Goal: Task Accomplishment & Management: Manage account settings

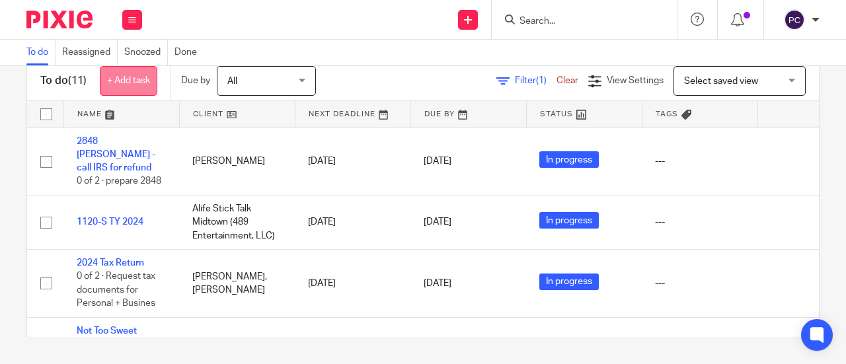
click at [120, 80] on link "+ Add task" at bounding box center [128, 81] width 57 height 30
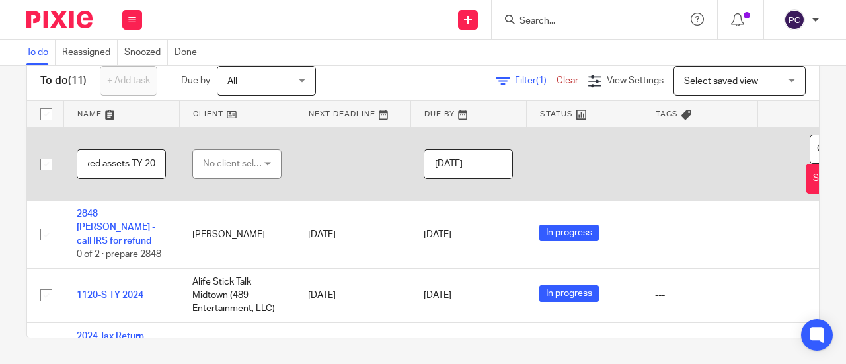
scroll to position [0, 50]
type input "Check Fixed assets TY 2023"
click at [258, 161] on div "No client selected" at bounding box center [234, 164] width 62 height 28
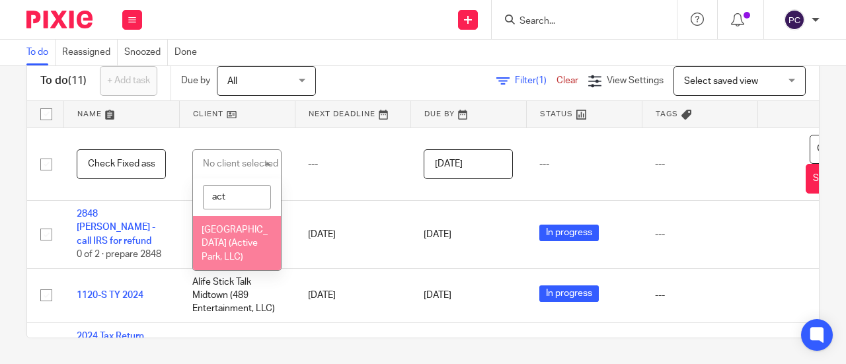
type input "act"
click at [225, 258] on span "[GEOGRAPHIC_DATA] (Active Park, LLC)" at bounding box center [235, 243] width 66 height 36
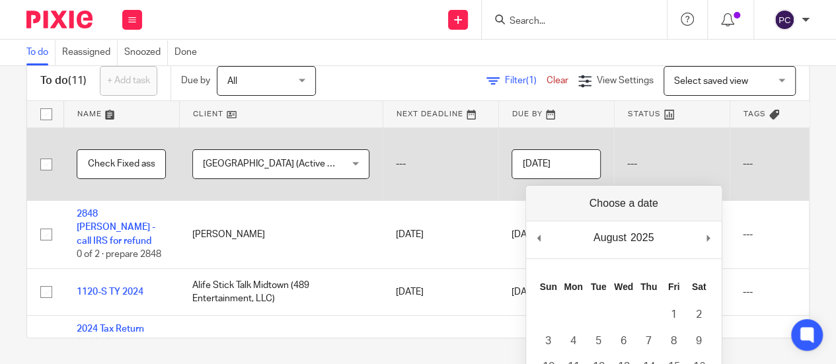
click at [555, 159] on input "2025-08-26" at bounding box center [555, 164] width 89 height 30
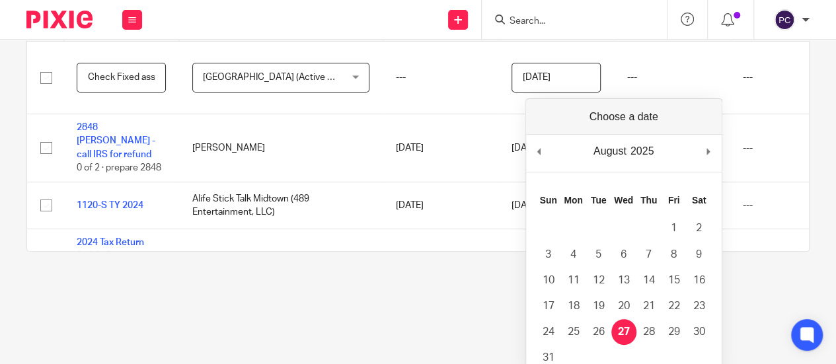
scroll to position [87, 0]
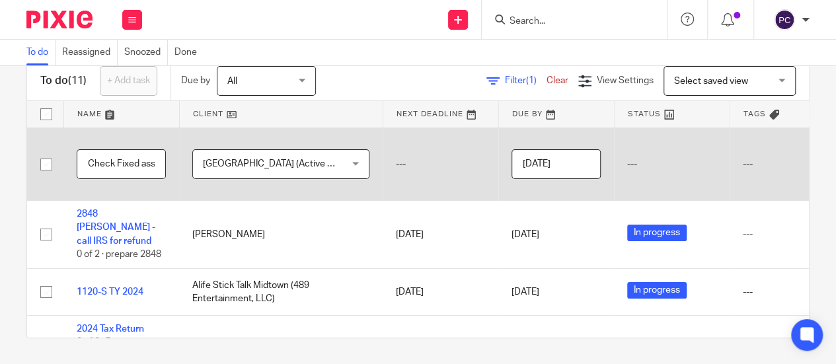
click at [488, 93] on div "To do (11) + Add task Due by All All Today Tomorrow This week Next week This mo…" at bounding box center [417, 200] width 783 height 278
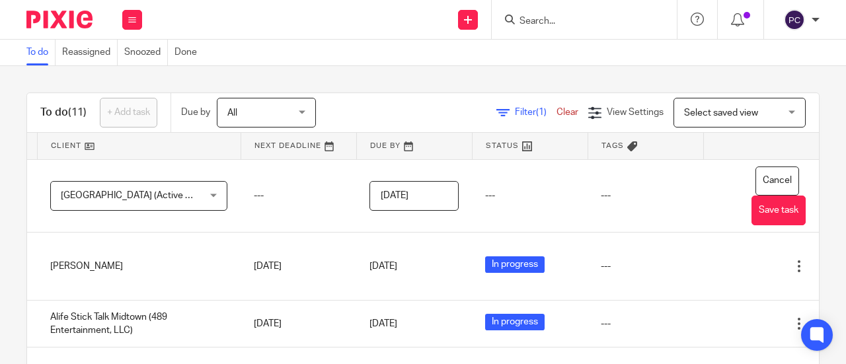
scroll to position [0, 186]
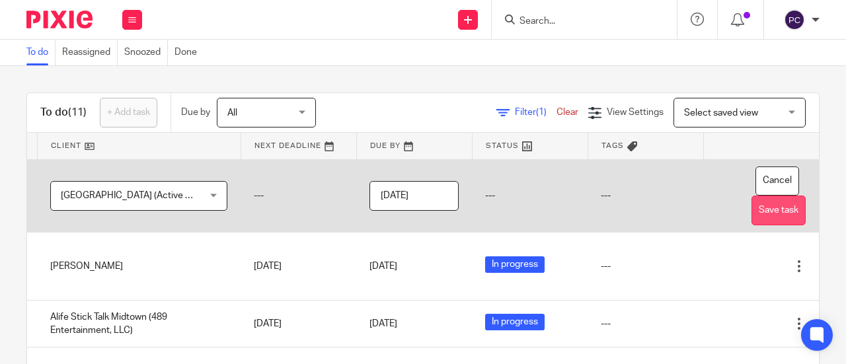
click at [751, 219] on button "Save task" at bounding box center [778, 211] width 54 height 30
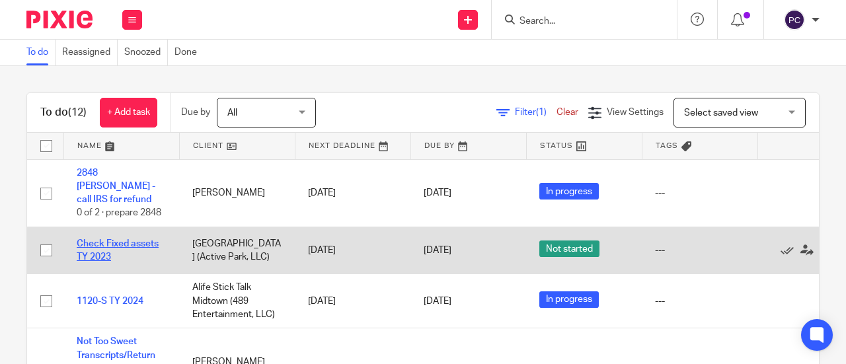
drag, startPoint x: 135, startPoint y: 256, endPoint x: 94, endPoint y: 237, distance: 44.6
click at [94, 237] on td "Check Fixed assets TY 2023" at bounding box center [121, 250] width 116 height 47
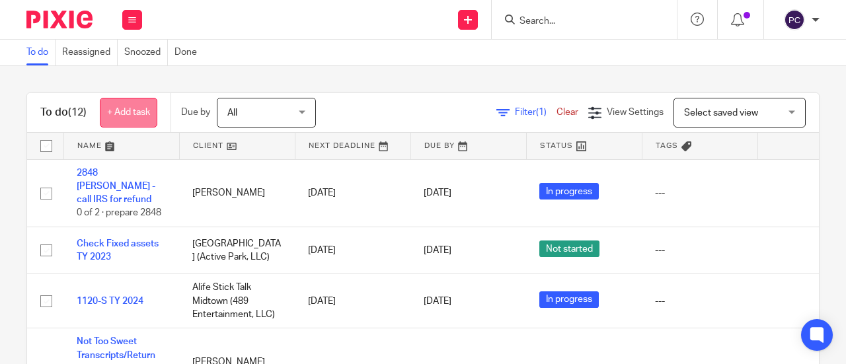
click at [131, 109] on link "+ Add task" at bounding box center [128, 113] width 57 height 30
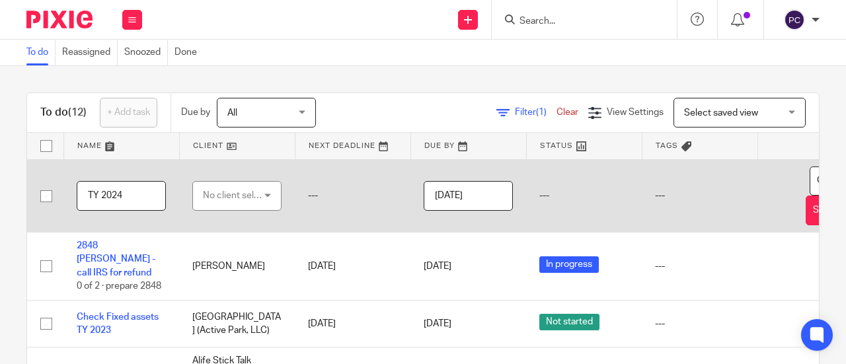
type input "TY 2024"
click at [214, 194] on div "No client selected" at bounding box center [234, 196] width 62 height 28
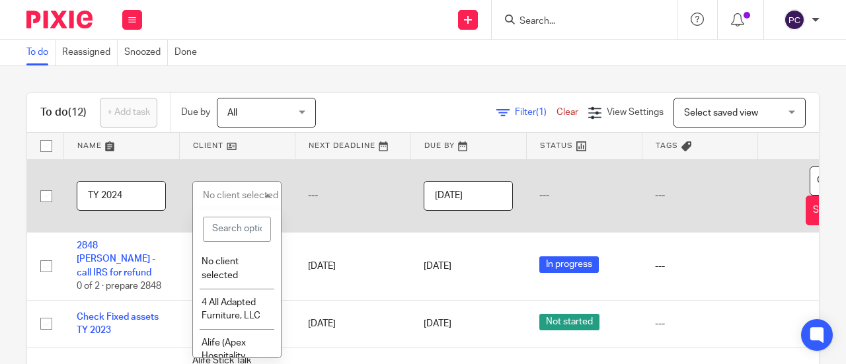
click at [225, 233] on input "search" at bounding box center [237, 229] width 68 height 25
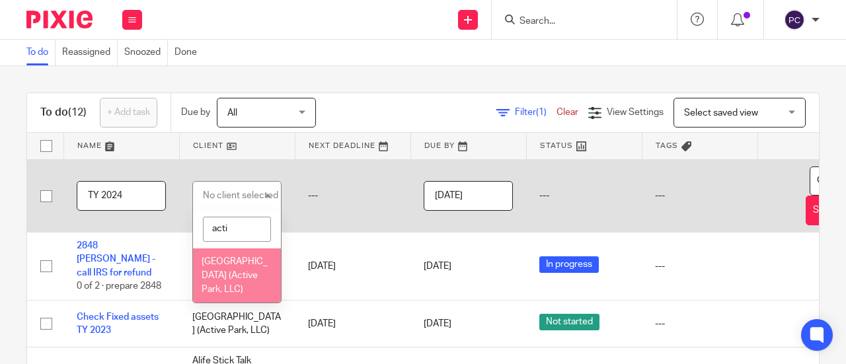
type input "acti"
click at [221, 277] on span "[GEOGRAPHIC_DATA] (Active Park, LLC)" at bounding box center [235, 275] width 66 height 36
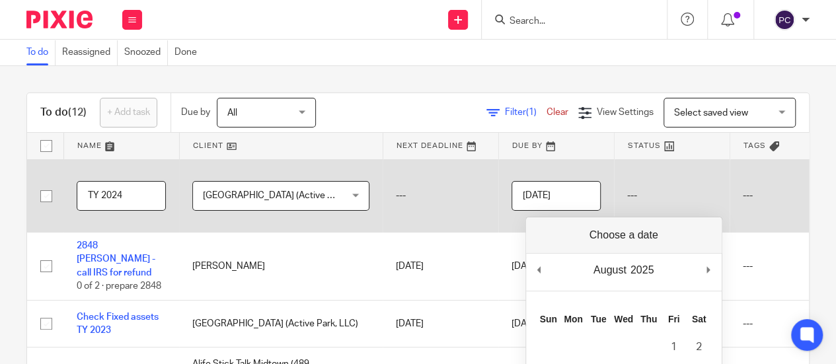
click at [571, 199] on input "[DATE]" at bounding box center [555, 196] width 89 height 30
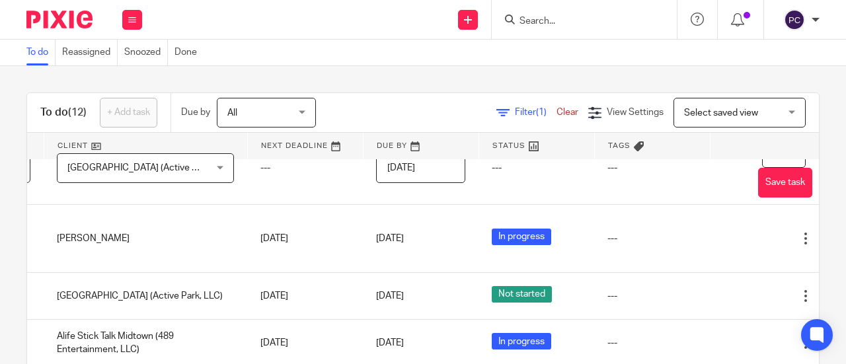
scroll to position [28, 139]
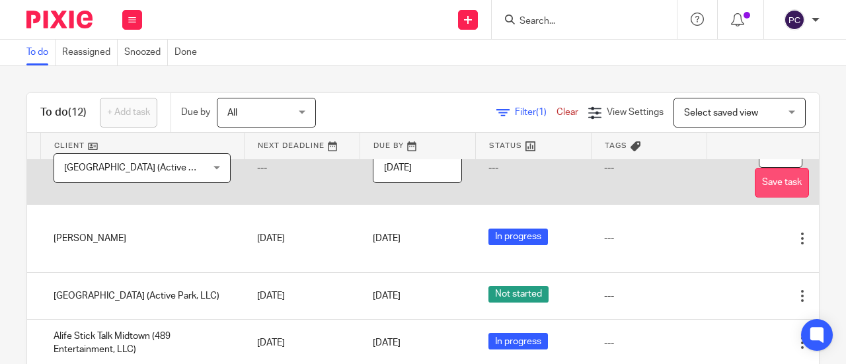
click at [780, 181] on button "Save task" at bounding box center [782, 183] width 54 height 30
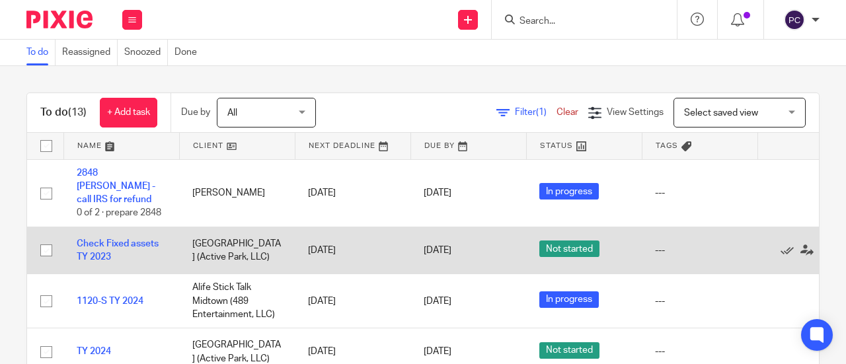
click at [44, 244] on input "checkbox" at bounding box center [46, 250] width 25 height 25
checkbox input "true"
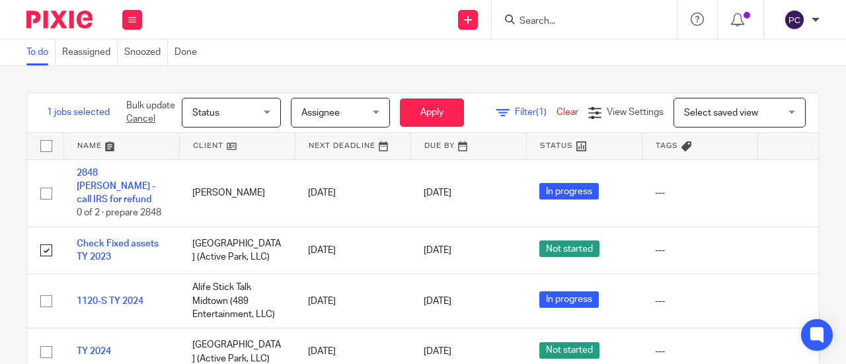
click at [248, 116] on span "Status" at bounding box center [227, 112] width 70 height 28
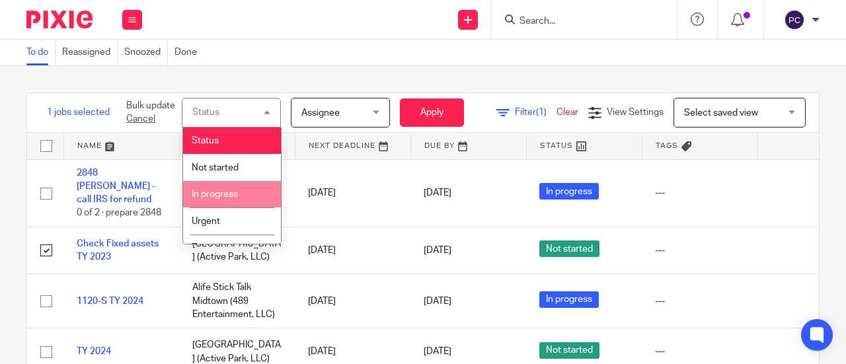
click at [227, 200] on li "In progress" at bounding box center [232, 194] width 98 height 27
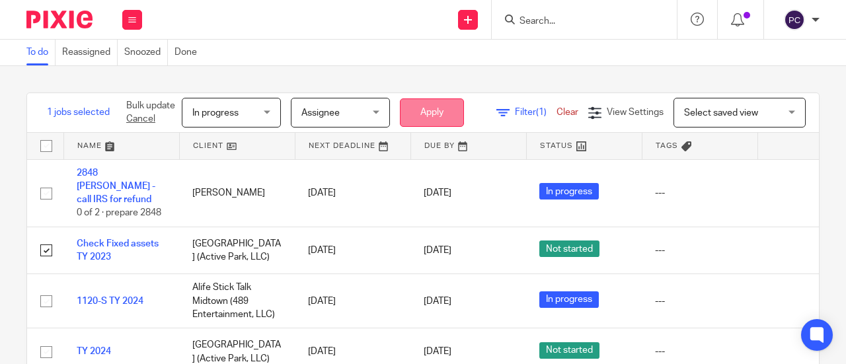
click at [433, 118] on button "Apply" at bounding box center [432, 112] width 64 height 28
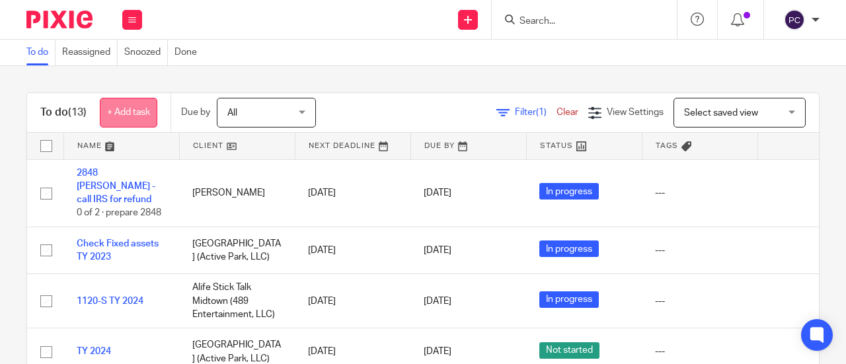
click at [153, 115] on link "+ Add task" at bounding box center [128, 113] width 57 height 30
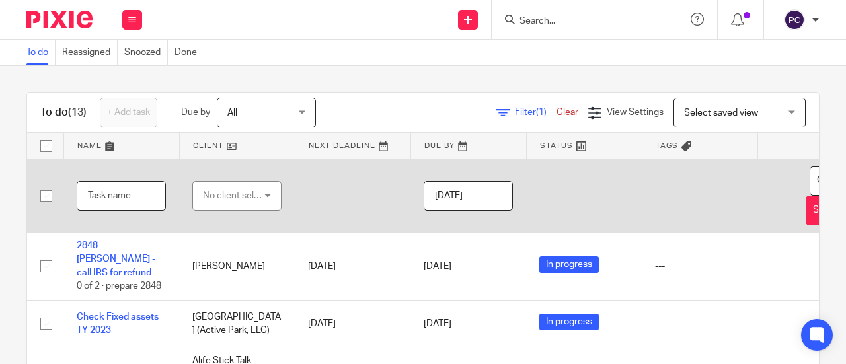
click at [107, 196] on input "text" at bounding box center [121, 196] width 89 height 30
paste input "Check if anything changed with Paul."
type input "Check if anything changed with Paul"
click at [252, 192] on div "No client selected" at bounding box center [234, 196] width 62 height 28
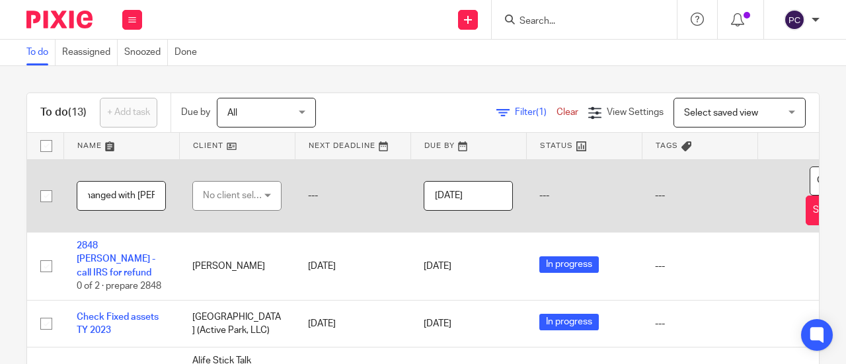
scroll to position [0, 0]
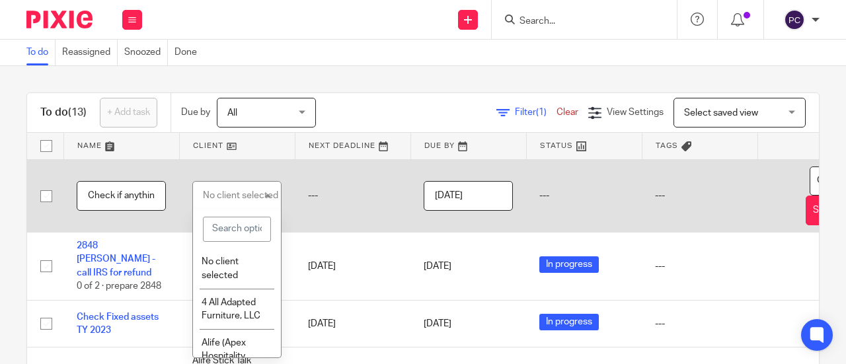
click at [248, 236] on input "search" at bounding box center [237, 229] width 68 height 25
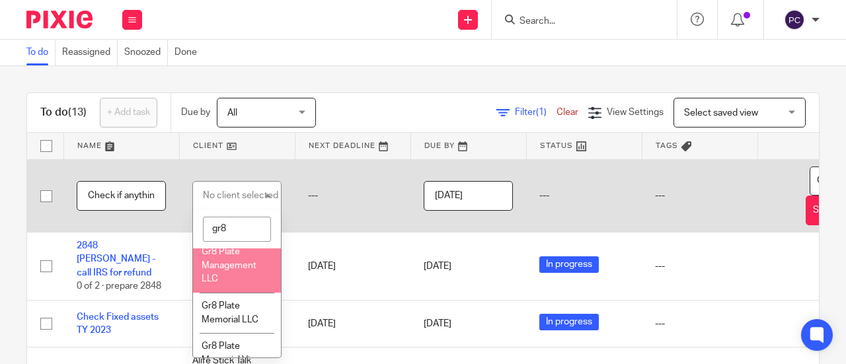
scroll to position [253, 0]
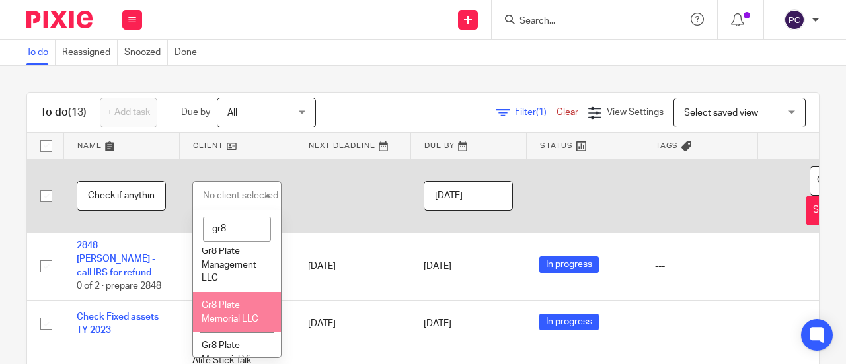
type input "gr8"
click at [225, 302] on span "Gr8 Plate Memorial LLC" at bounding box center [230, 312] width 57 height 23
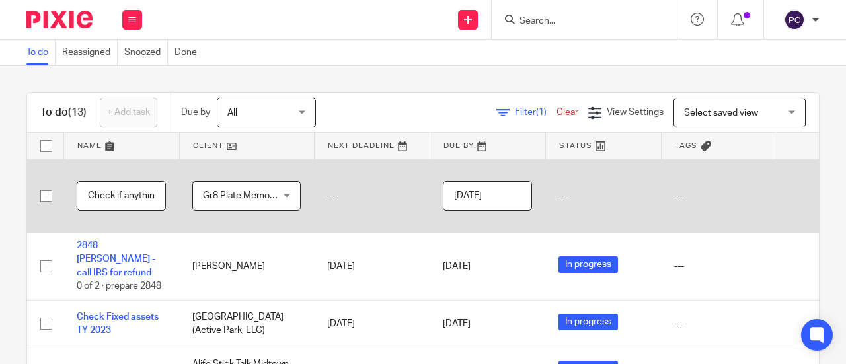
scroll to position [0, 79]
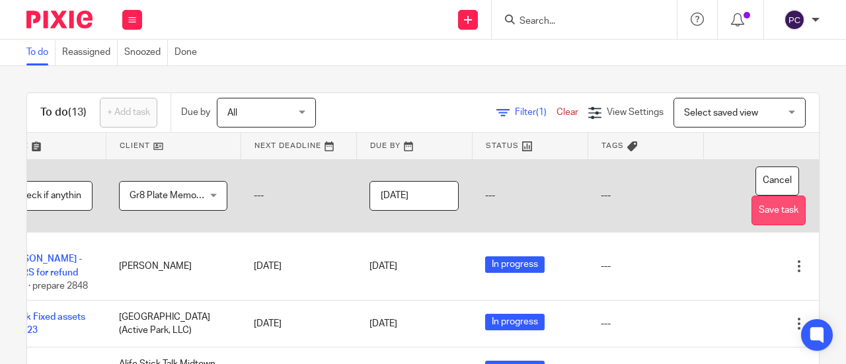
click at [765, 221] on button "Save task" at bounding box center [778, 211] width 54 height 30
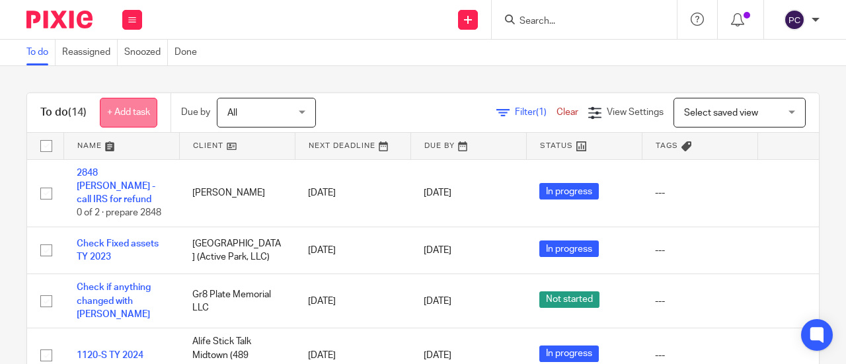
click at [122, 102] on link "+ Add task" at bounding box center [128, 113] width 57 height 30
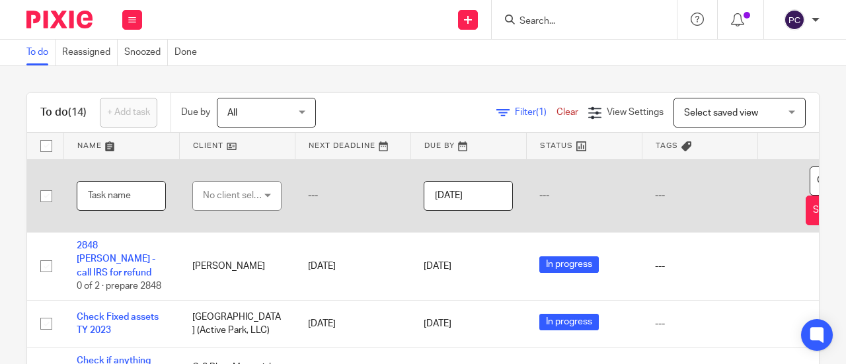
click at [114, 200] on input "text" at bounding box center [121, 196] width 89 height 30
paste input "Check Rahil’s questions regarding Carla"
type input "Check Rahil’s questions regarding Carla"
click at [239, 194] on div "No client selected" at bounding box center [234, 196] width 62 height 28
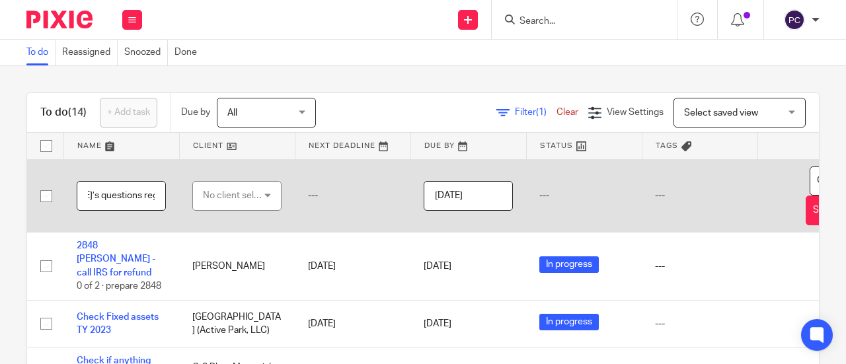
scroll to position [0, 0]
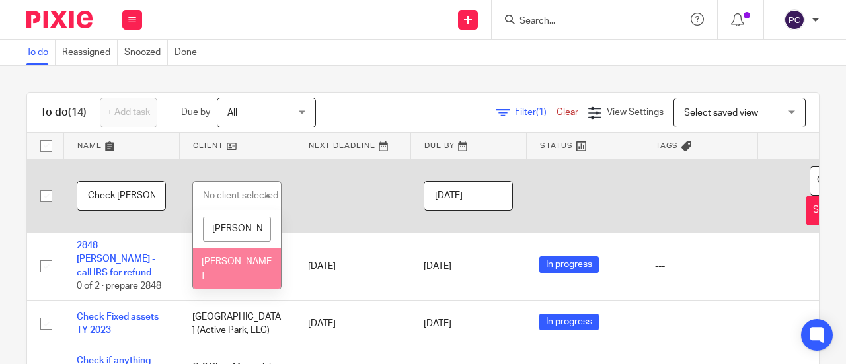
type input "carla"
click at [237, 262] on span "[PERSON_NAME]" at bounding box center [237, 268] width 70 height 23
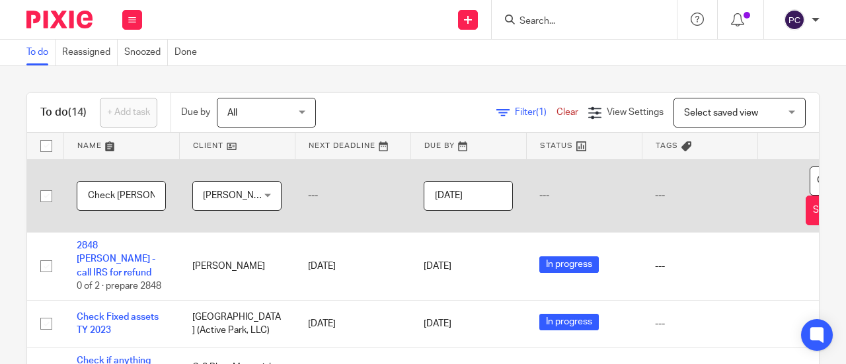
click at [136, 201] on input "Check Rahil’s questions regarding Carla" at bounding box center [121, 196] width 89 height 30
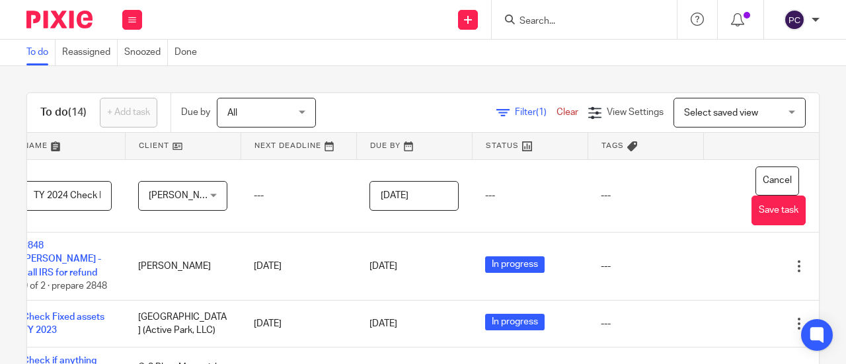
scroll to position [0, 87]
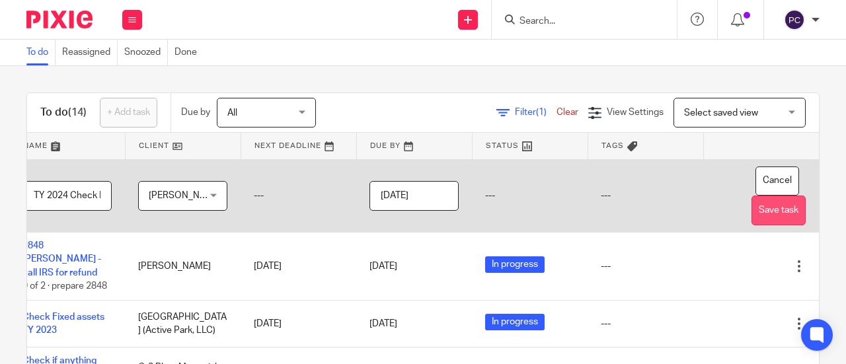
type input "TY 2024 Check Rahil’s questions regarding [PERSON_NAME]"
click at [751, 212] on button "Save task" at bounding box center [778, 211] width 54 height 30
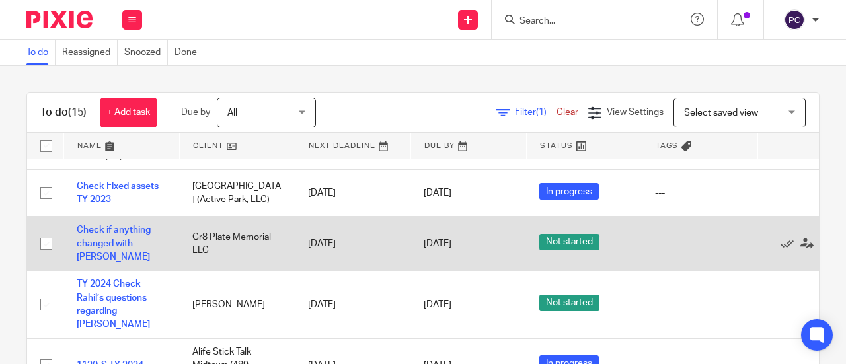
scroll to position [58, 0]
click at [44, 231] on input "checkbox" at bounding box center [46, 243] width 25 height 25
checkbox input "true"
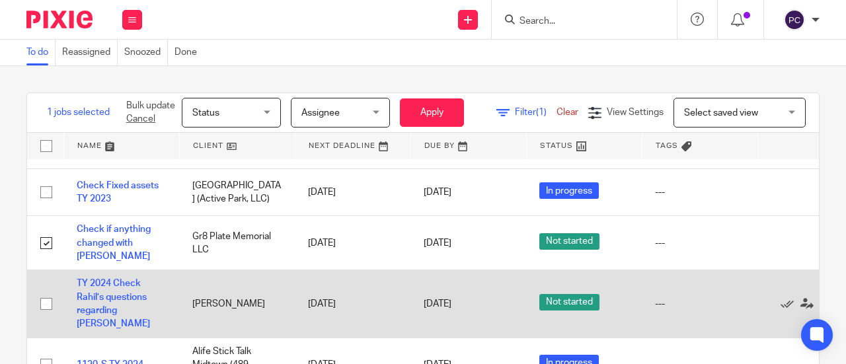
click at [48, 291] on input "checkbox" at bounding box center [46, 303] width 25 height 25
checkbox input "true"
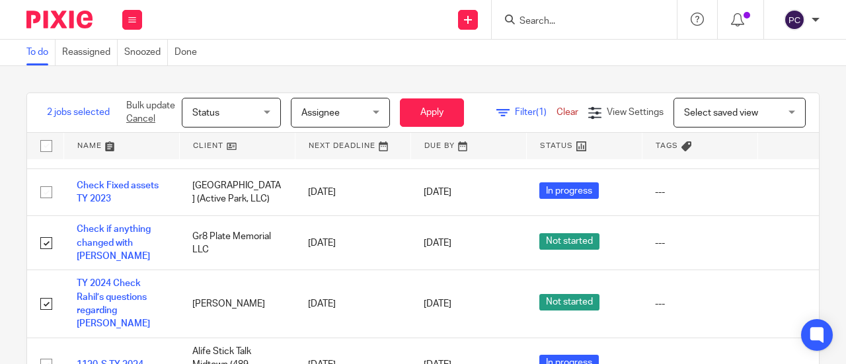
click at [233, 118] on span "Status" at bounding box center [227, 112] width 70 height 28
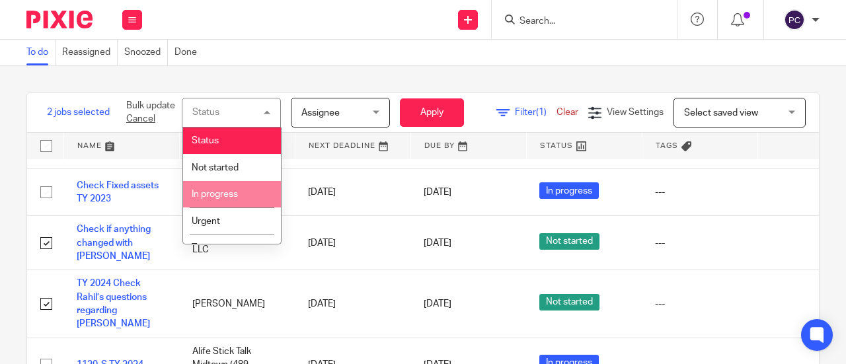
click at [225, 184] on li "In progress" at bounding box center [232, 194] width 98 height 27
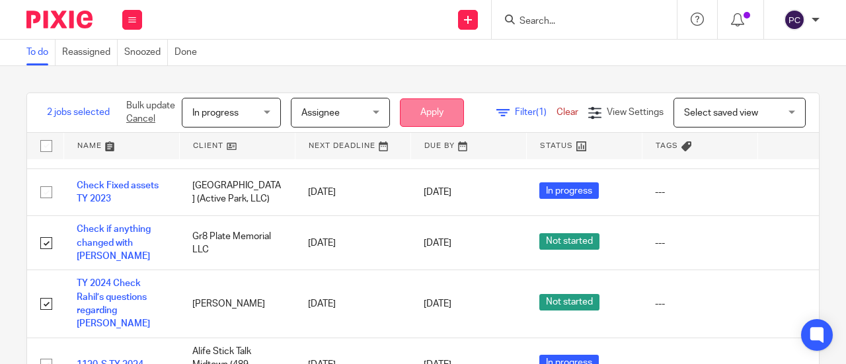
click at [426, 117] on button "Apply" at bounding box center [432, 112] width 64 height 28
